Goal: Task Accomplishment & Management: Manage account settings

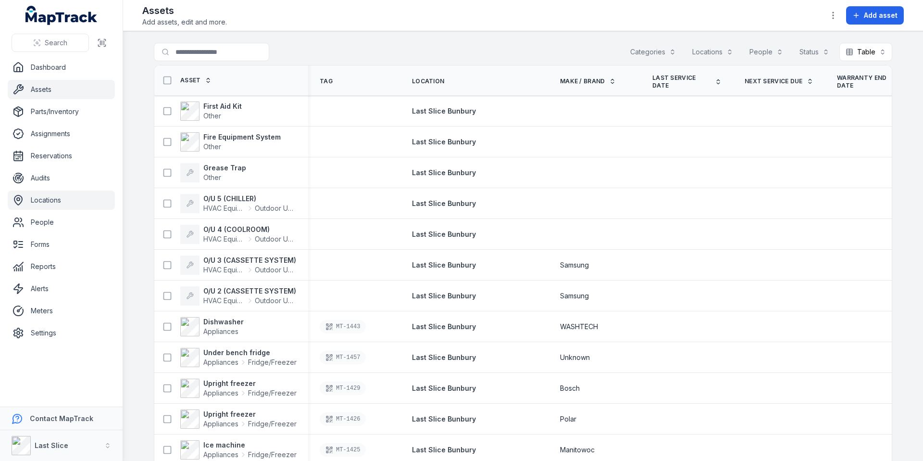
click at [38, 206] on link "Locations" at bounding box center [61, 199] width 107 height 19
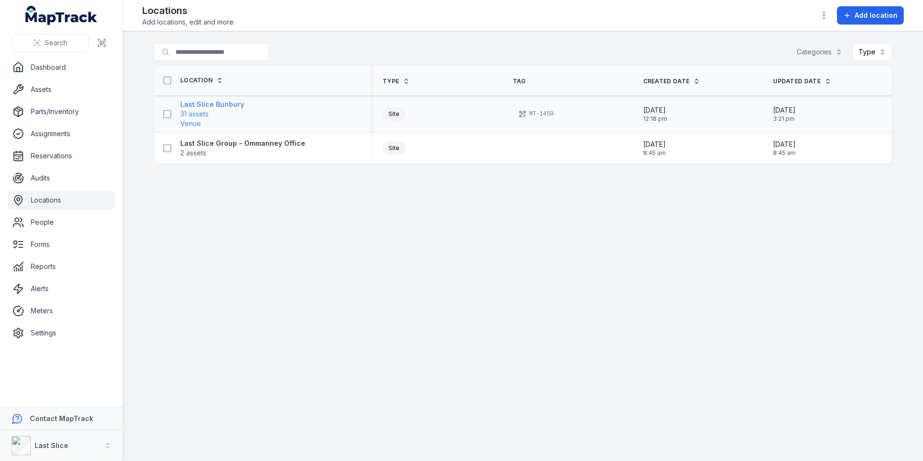
click at [226, 106] on strong "Last Slice Bunbury" at bounding box center [212, 105] width 64 height 10
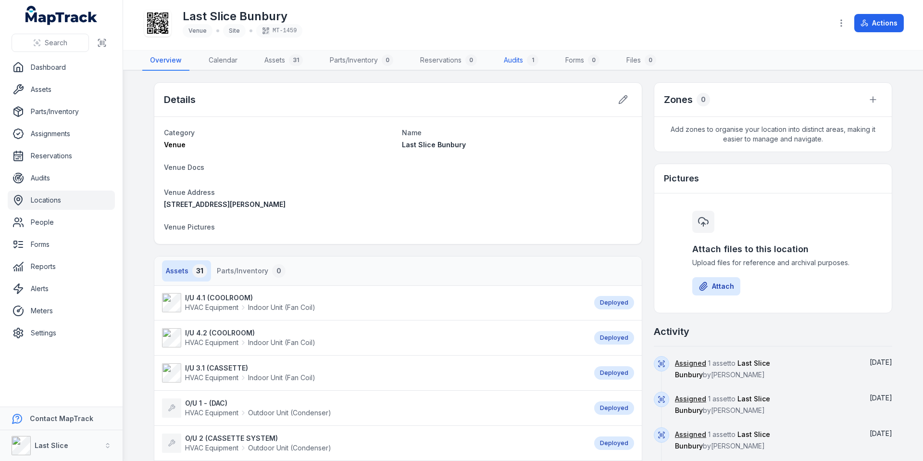
click at [510, 60] on link "Audits 1" at bounding box center [521, 60] width 50 height 20
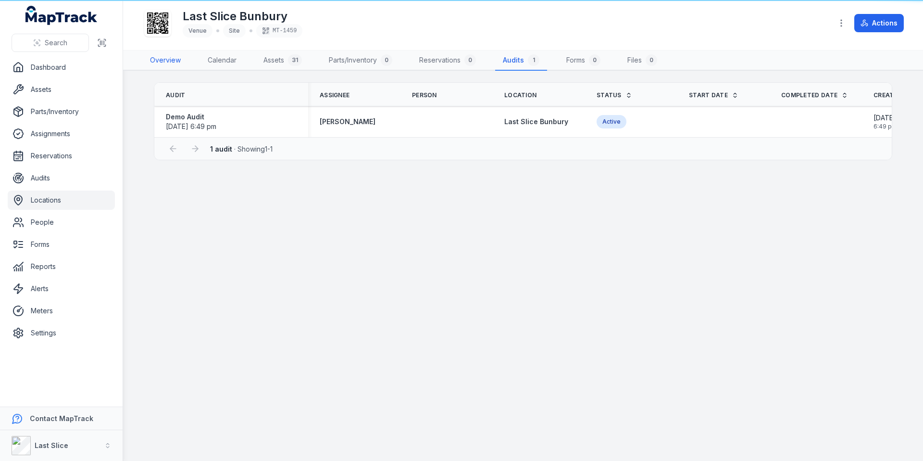
click at [174, 62] on link "Overview" at bounding box center [165, 60] width 46 height 20
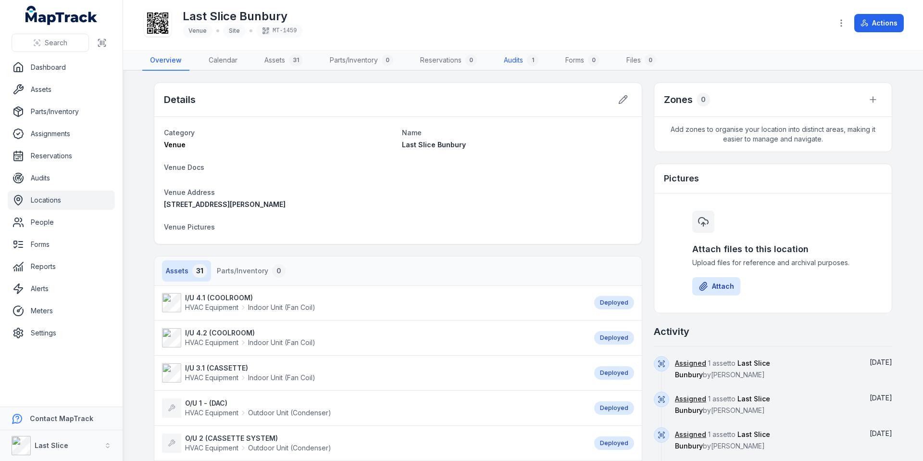
click at [527, 56] on link "Audits 1" at bounding box center [521, 60] width 50 height 20
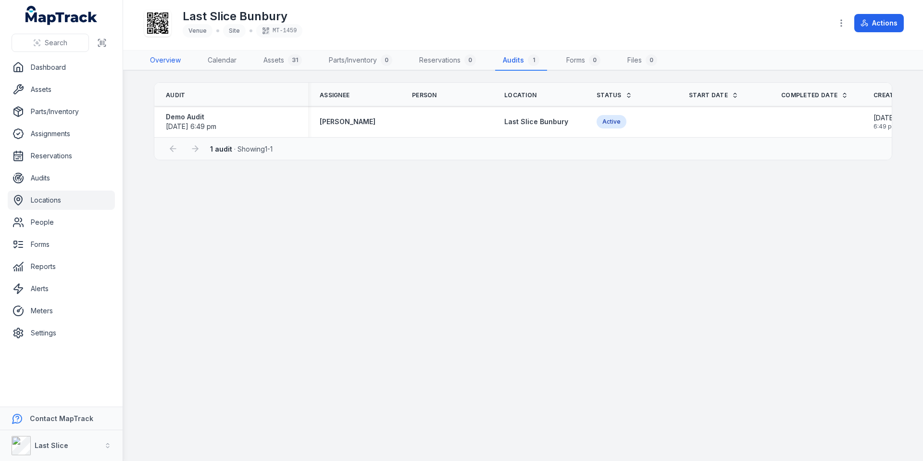
click at [150, 59] on link "Overview" at bounding box center [165, 60] width 46 height 20
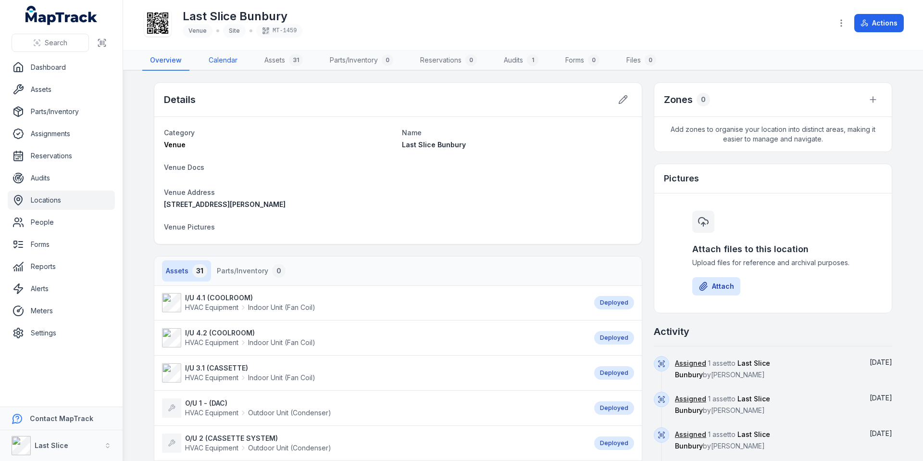
click at [226, 58] on link "Calendar" at bounding box center [223, 60] width 44 height 20
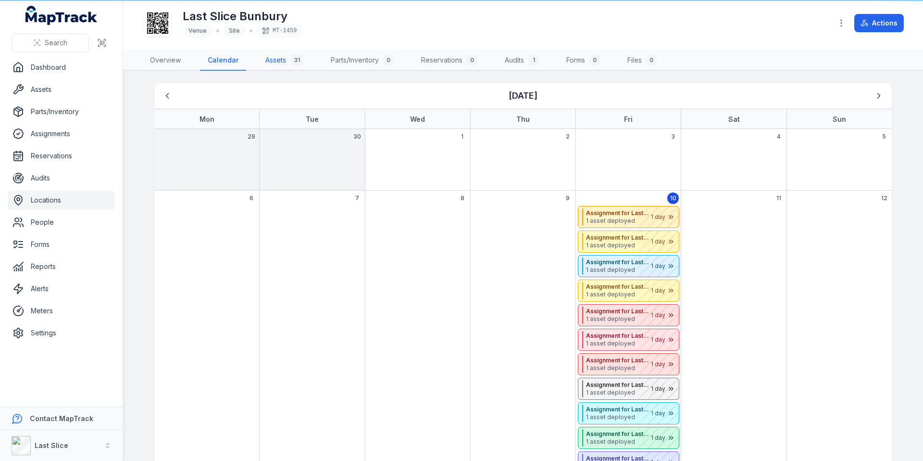
click at [272, 62] on link "Assets 31" at bounding box center [285, 60] width 54 height 20
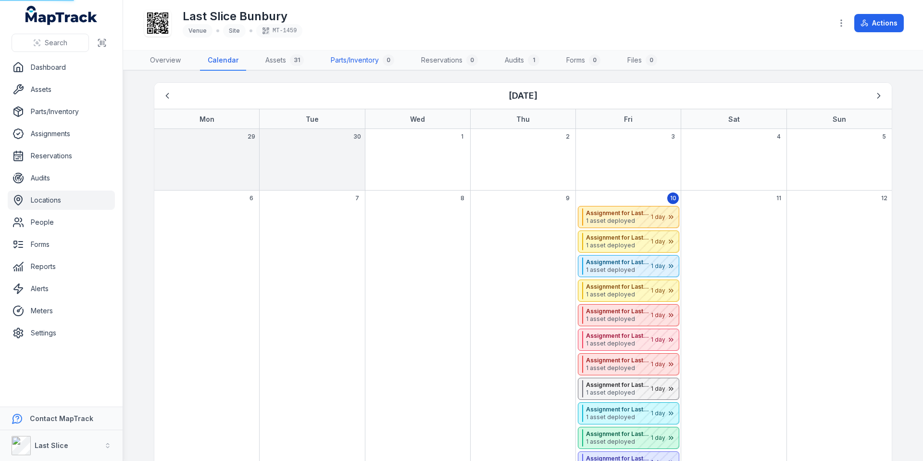
click at [346, 61] on link "Parts/Inventory 0" at bounding box center [362, 60] width 79 height 20
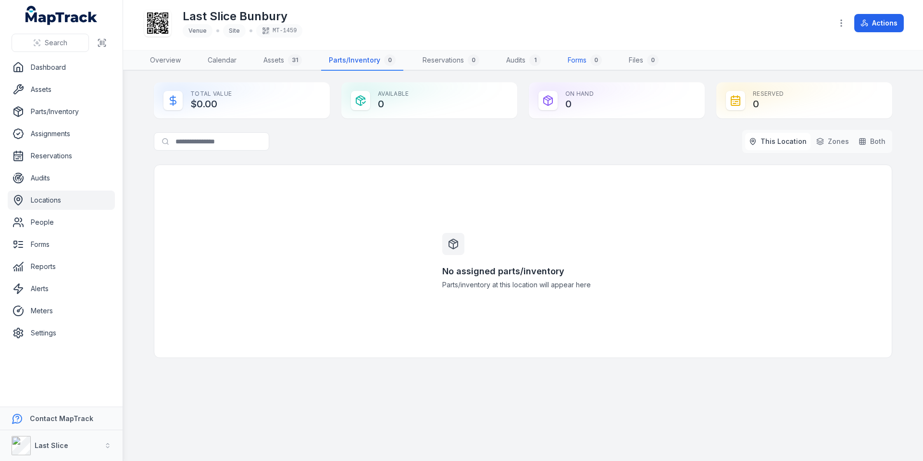
click at [585, 60] on link "Forms 0" at bounding box center [585, 60] width 50 height 20
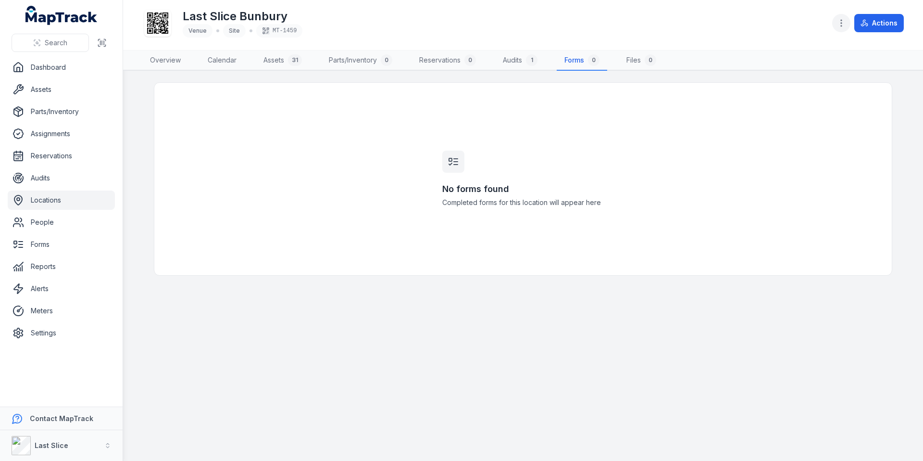
click at [845, 24] on icon "button" at bounding box center [842, 23] width 10 height 10
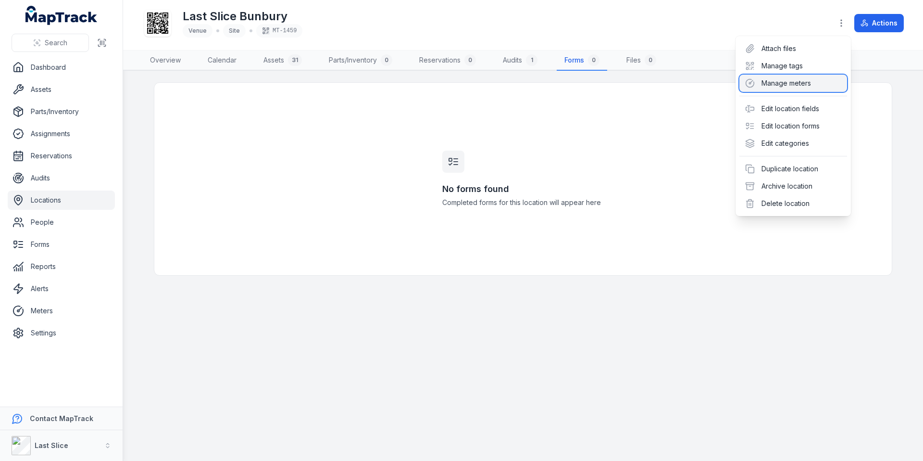
click at [780, 87] on div "Manage meters" at bounding box center [793, 83] width 108 height 17
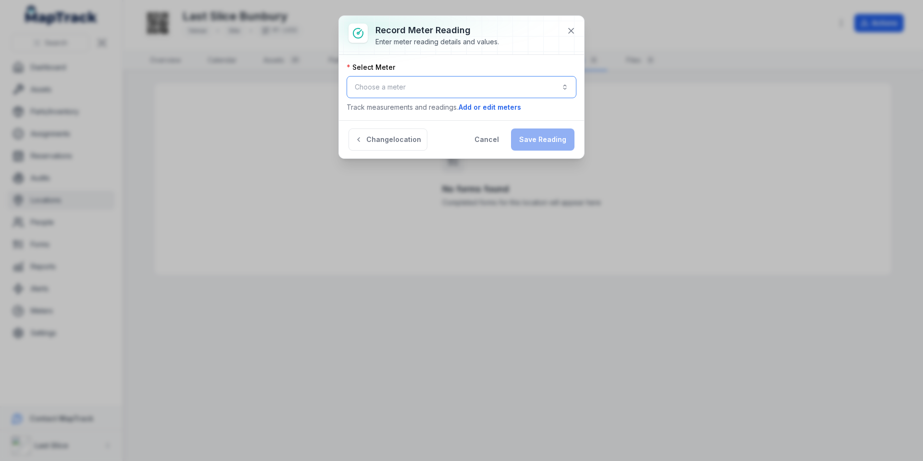
click at [408, 93] on button "Choose a meter" at bounding box center [462, 87] width 230 height 22
click at [488, 142] on div "Record meter reading Enter meter reading details and values. Select Meter Choos…" at bounding box center [461, 87] width 245 height 142
click at [489, 143] on button "Cancel" at bounding box center [486, 139] width 41 height 22
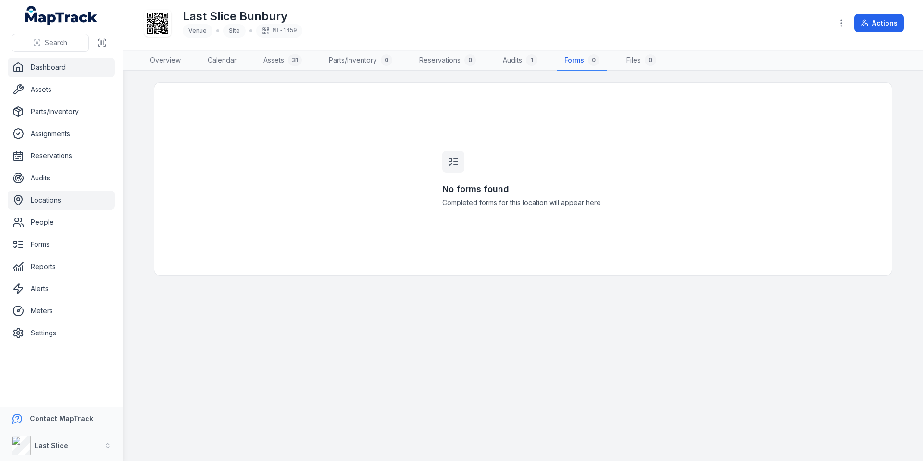
click at [77, 69] on link "Dashboard" at bounding box center [61, 67] width 107 height 19
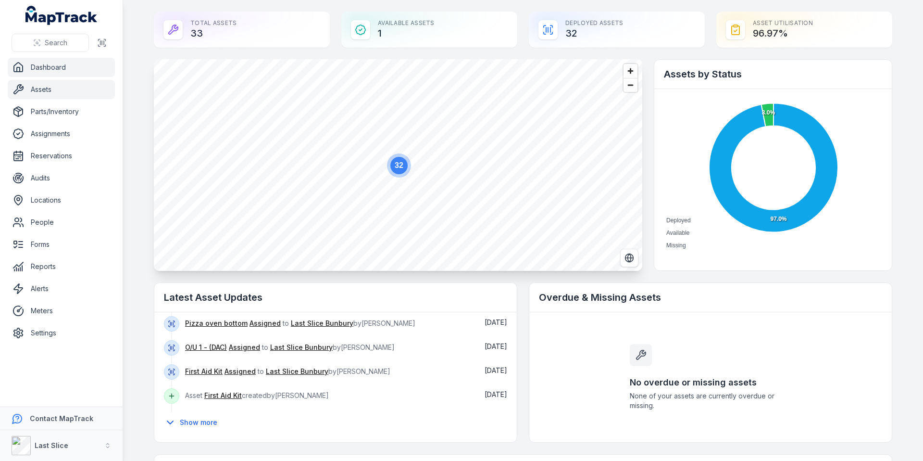
click at [52, 92] on link "Assets" at bounding box center [61, 89] width 107 height 19
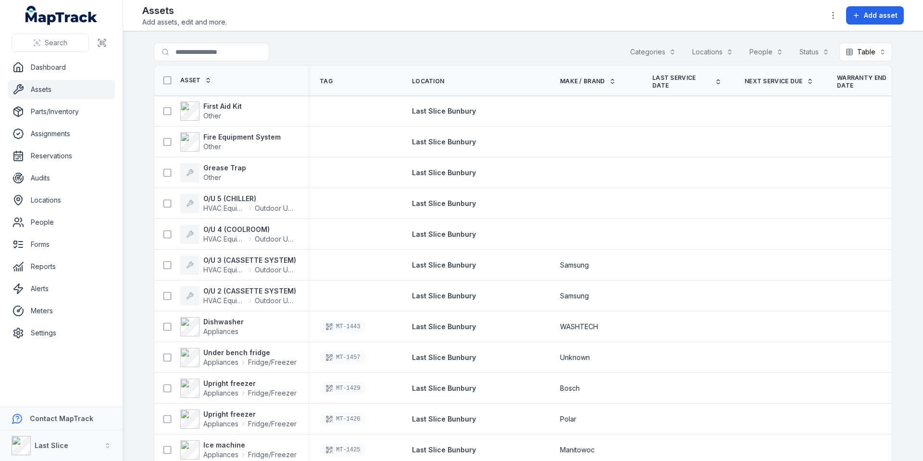
click at [702, 54] on div "Locations" at bounding box center [712, 52] width 53 height 18
click at [646, 78] on span "Last Slice Bunbury" at bounding box center [642, 76] width 58 height 10
click at [451, 49] on div "**********" at bounding box center [523, 54] width 739 height 22
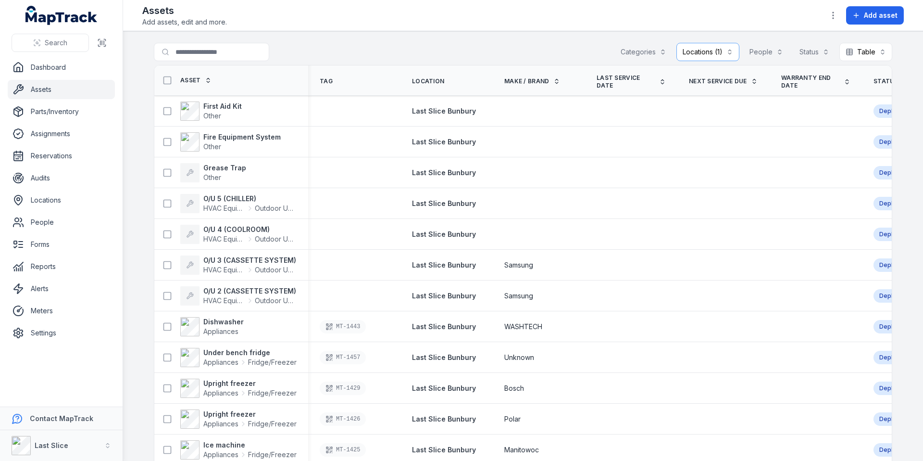
click at [641, 55] on div "Categories" at bounding box center [643, 52] width 58 height 18
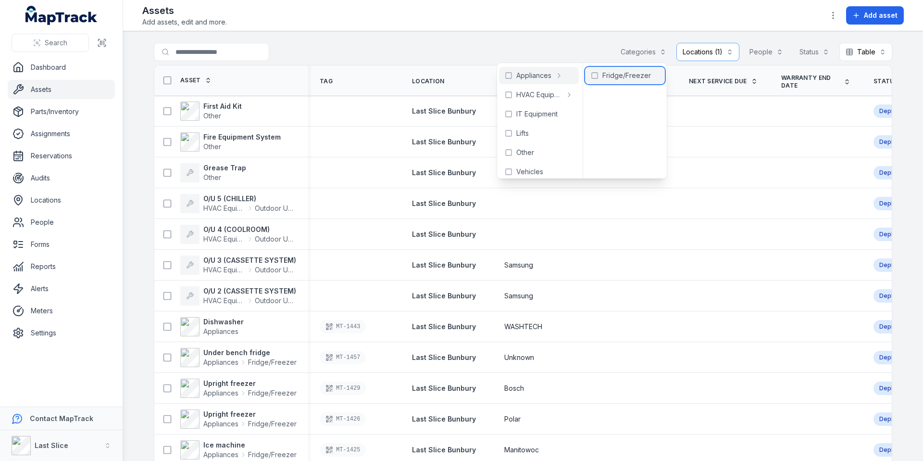
click at [594, 74] on icon at bounding box center [595, 76] width 8 height 8
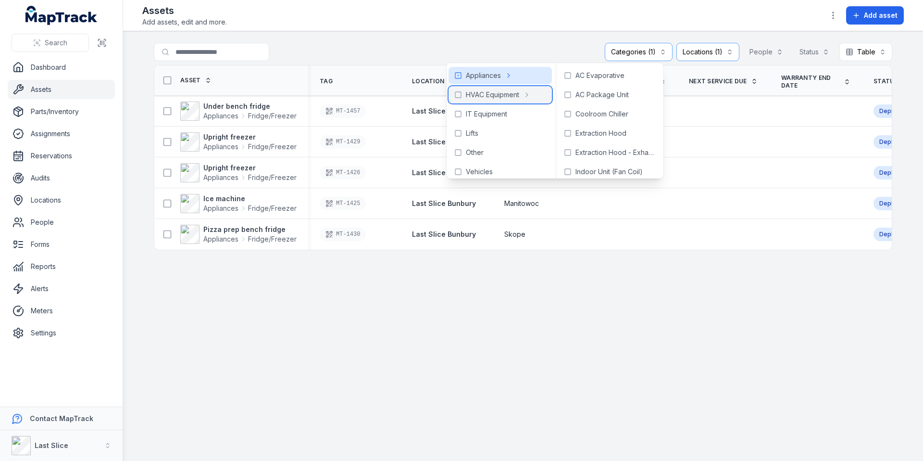
click at [458, 94] on icon at bounding box center [458, 95] width 8 height 8
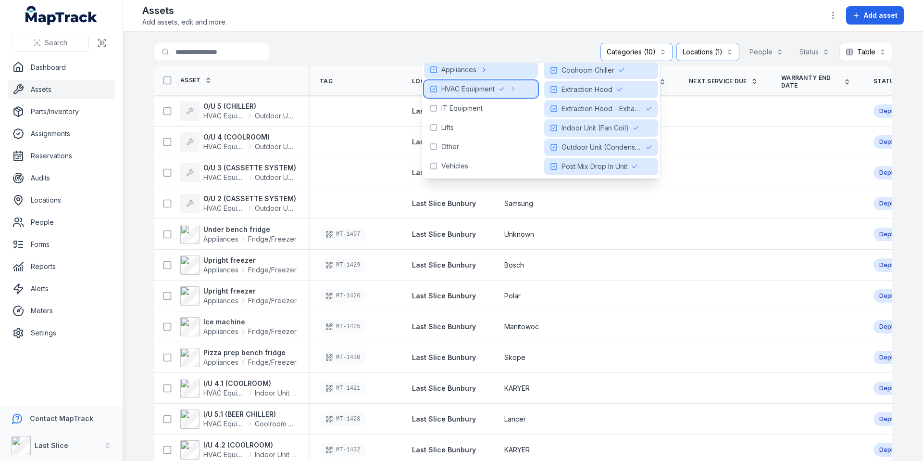
scroll to position [44, 0]
click at [558, 166] on icon at bounding box center [554, 166] width 8 height 8
click at [495, 37] on main "**********" at bounding box center [523, 245] width 800 height 429
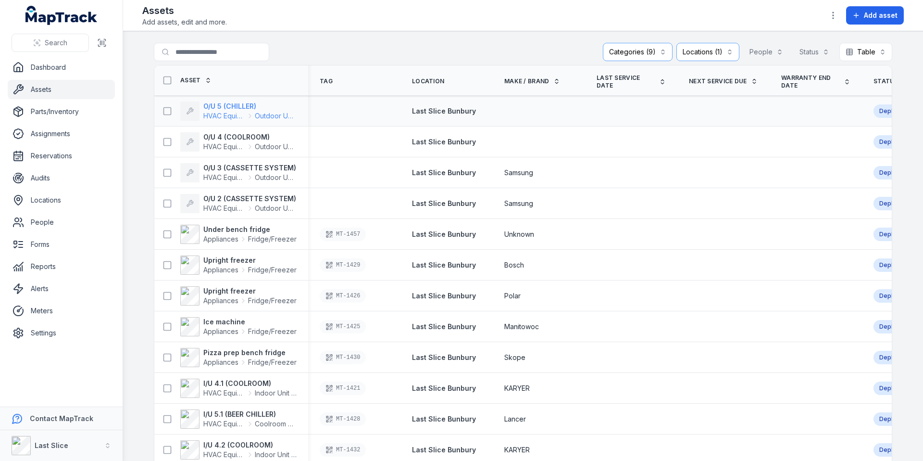
click at [237, 106] on strong "O/U 5 (CHILLER)" at bounding box center [249, 106] width 93 height 10
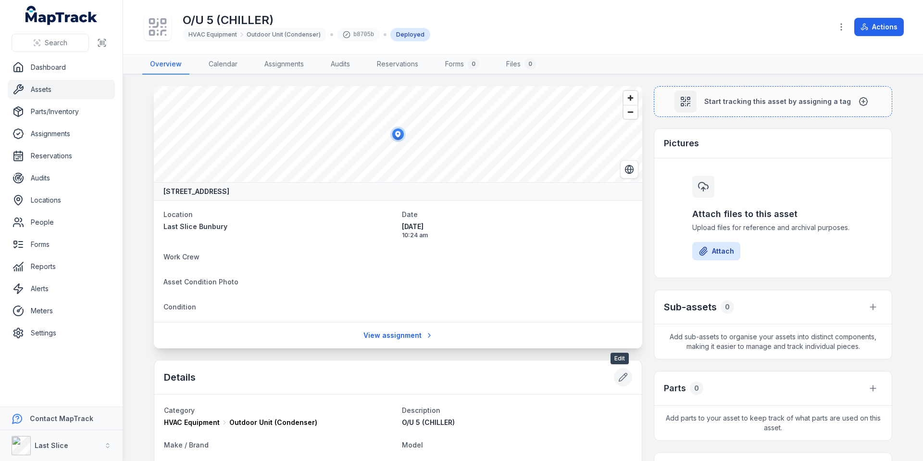
click at [614, 376] on button at bounding box center [623, 377] width 18 height 18
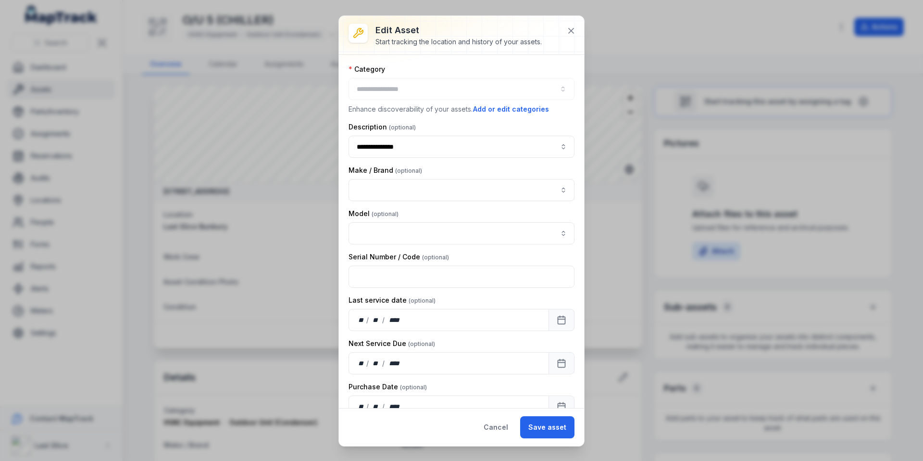
type input "**********"
click at [379, 147] on input "**********" at bounding box center [462, 147] width 226 height 22
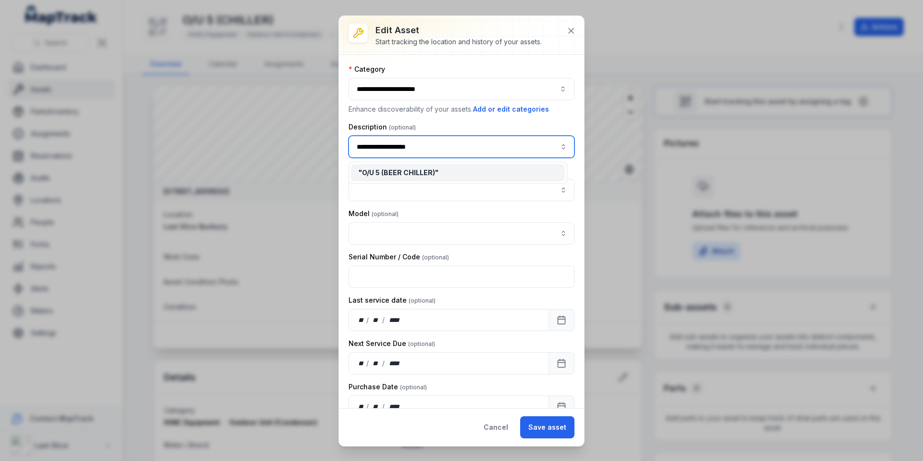
click at [384, 171] on span "" O/U 5 (BEER CHILLER) "" at bounding box center [399, 172] width 80 height 8
type input "**********"
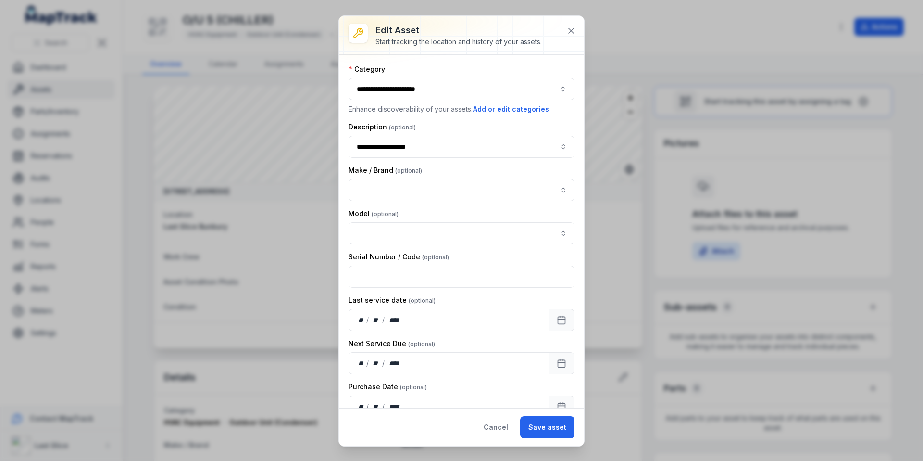
click at [545, 422] on button "Save asset" at bounding box center [547, 427] width 54 height 22
